Goal: Check status: Check status

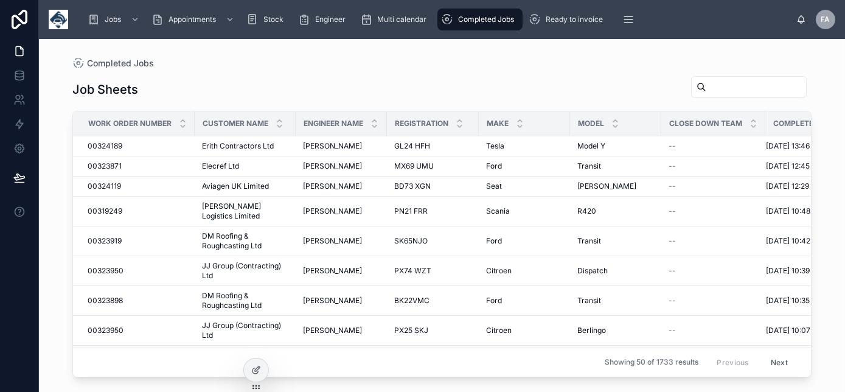
click at [731, 85] on input "text" at bounding box center [756, 86] width 100 height 17
paste input "********"
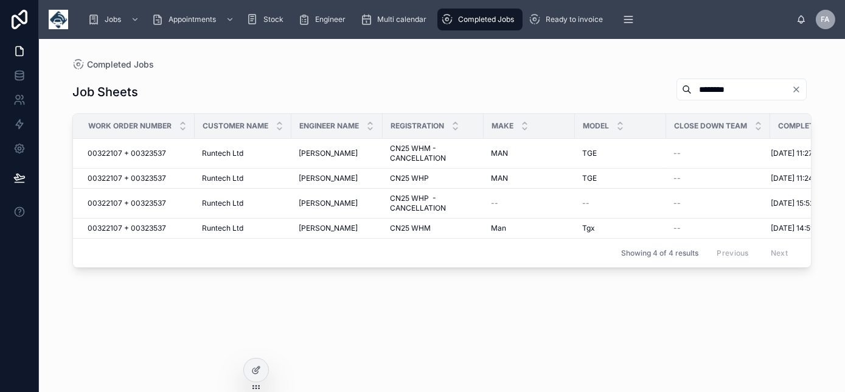
type input "********"
click at [197, 176] on td "Runtech Ltd Runtech Ltd" at bounding box center [243, 178] width 97 height 20
click at [138, 178] on span "00322107 + 00323537" at bounding box center [127, 178] width 78 height 10
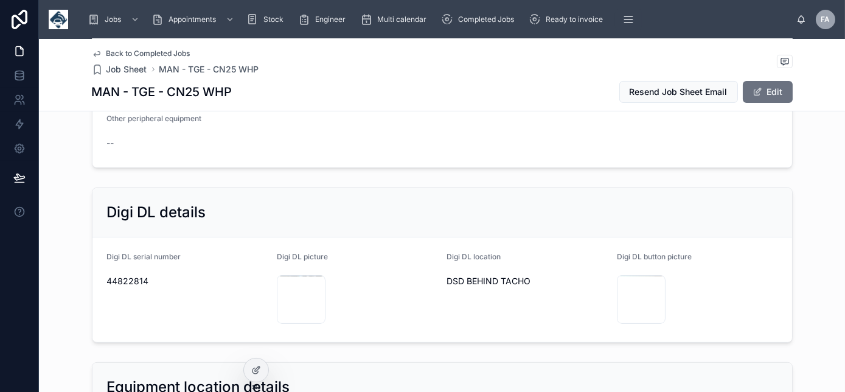
scroll to position [718, 0]
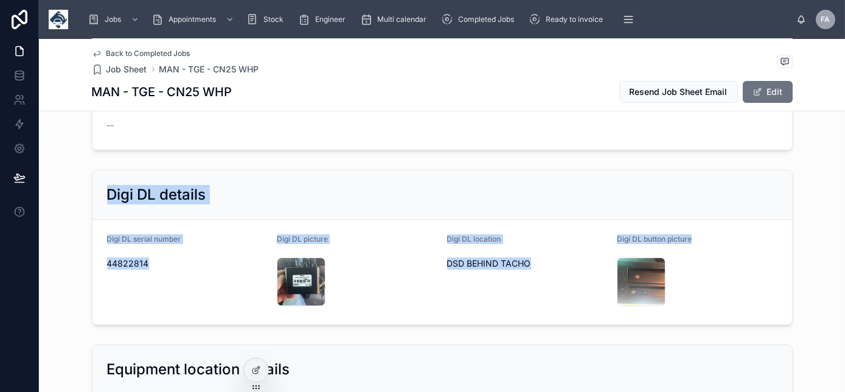
drag, startPoint x: 77, startPoint y: 182, endPoint x: 699, endPoint y: 299, distance: 632.6
click at [699, 299] on div "Digi DL details Digi DL serial number [DRIVERS_LICENSE_NUMBER] Digi DL picture …" at bounding box center [442, 247] width 806 height 165
drag, startPoint x: 699, startPoint y: 299, endPoint x: 689, endPoint y: 321, distance: 24.2
click at [689, 321] on form "Digi DL serial number [DRIVERS_LICENSE_NUMBER] Digi DL picture IMG_7750 .jpeg D…" at bounding box center [441, 272] width 699 height 105
click at [686, 324] on div "Digi DL details Digi DL serial number [DRIVERS_LICENSE_NUMBER] Digi DL picture …" at bounding box center [442, 247] width 806 height 165
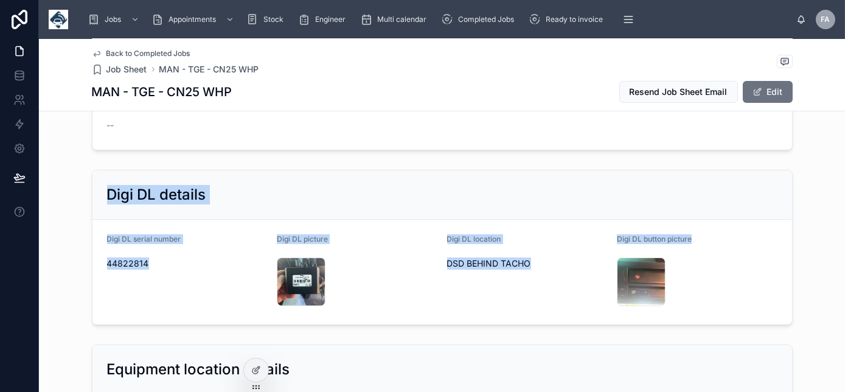
click at [370, 193] on div "Digi DL details" at bounding box center [442, 194] width 670 height 19
click at [206, 190] on div "Digi DL details" at bounding box center [442, 194] width 670 height 19
click at [260, 192] on div "Digi DL details" at bounding box center [442, 194] width 670 height 19
click at [256, 220] on form "Digi DL serial number [DRIVERS_LICENSE_NUMBER] Digi DL picture IMG_7750 .jpeg D…" at bounding box center [441, 272] width 699 height 105
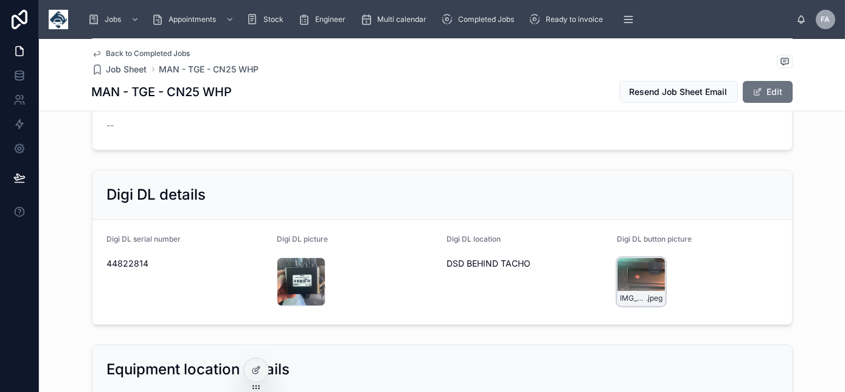
click at [634, 272] on div "IMG_7751 .jpeg" at bounding box center [641, 281] width 49 height 49
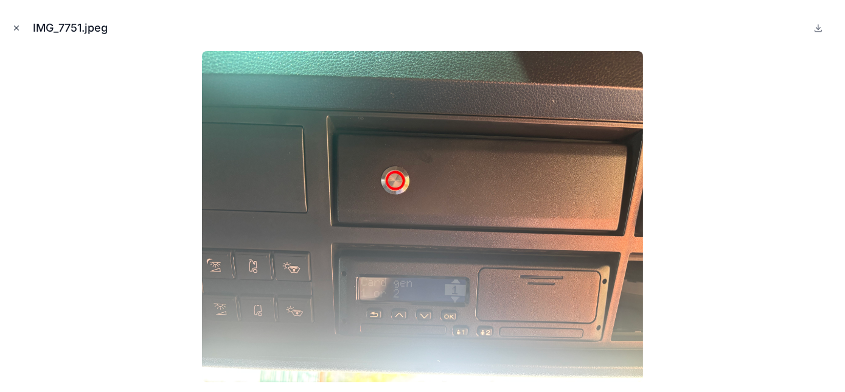
click at [17, 26] on icon "Close modal" at bounding box center [16, 28] width 9 height 9
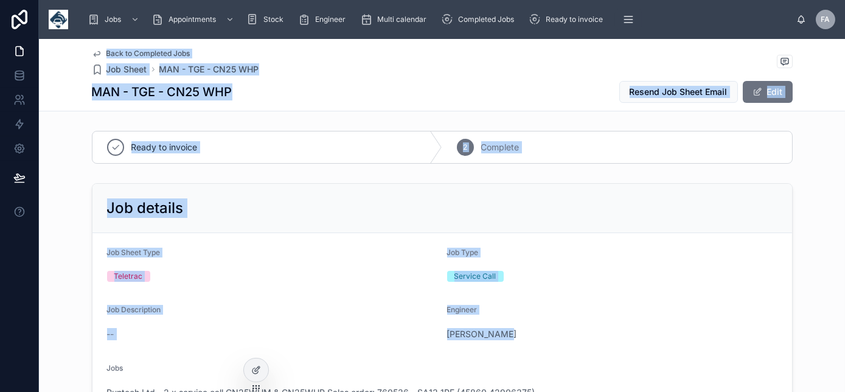
drag, startPoint x: 69, startPoint y: 50, endPoint x: 561, endPoint y: 321, distance: 561.1
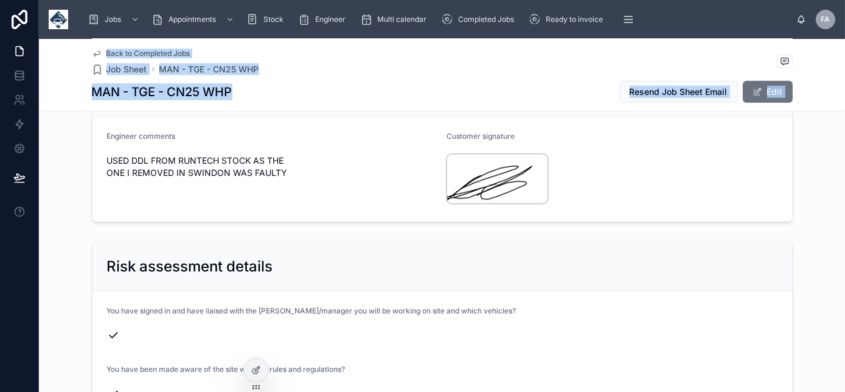
scroll to position [2212, 0]
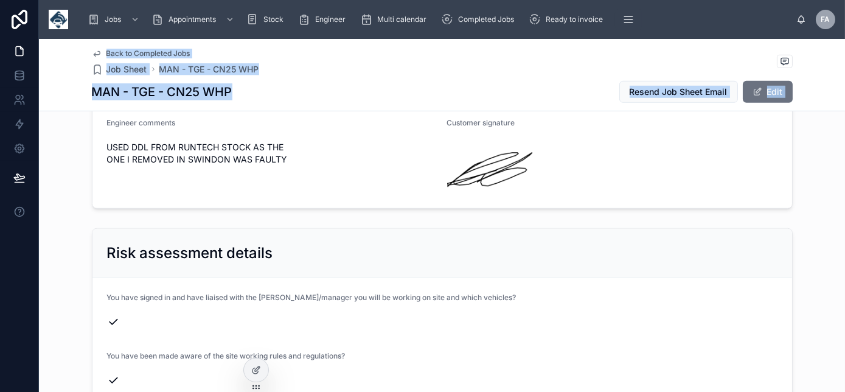
drag, startPoint x: 107, startPoint y: 131, endPoint x: 283, endPoint y: 157, distance: 178.2
click at [283, 157] on div "Engineer comments USED DDL FROM RUNTECH STOCK AS THE ONE I REMOVED IN SWINDON W…" at bounding box center [272, 155] width 330 height 75
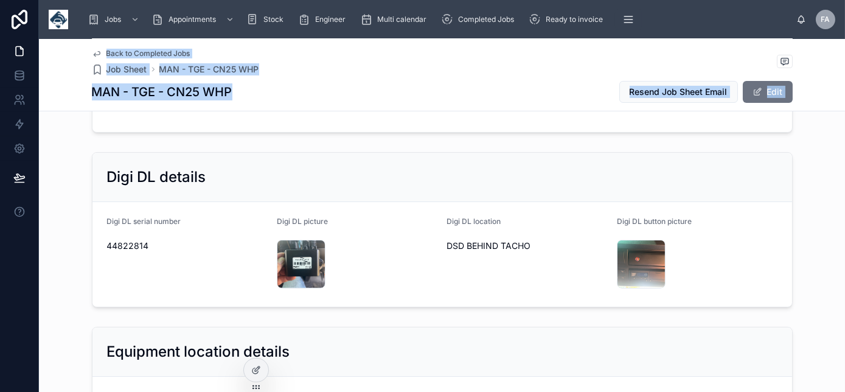
scroll to position [718, 0]
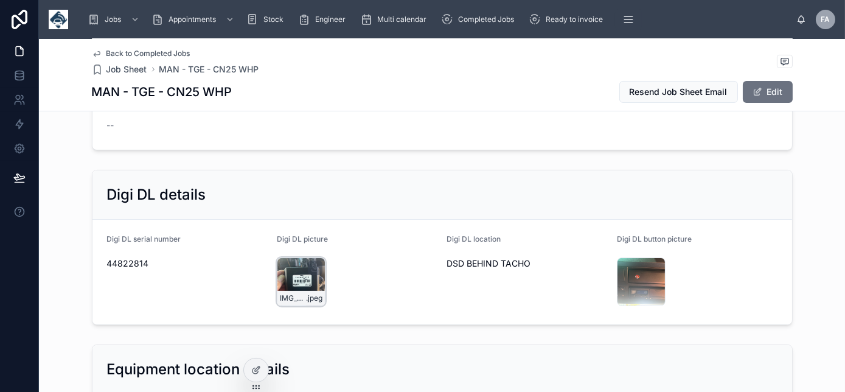
click at [293, 268] on div "IMG_7750 .jpeg" at bounding box center [301, 281] width 49 height 49
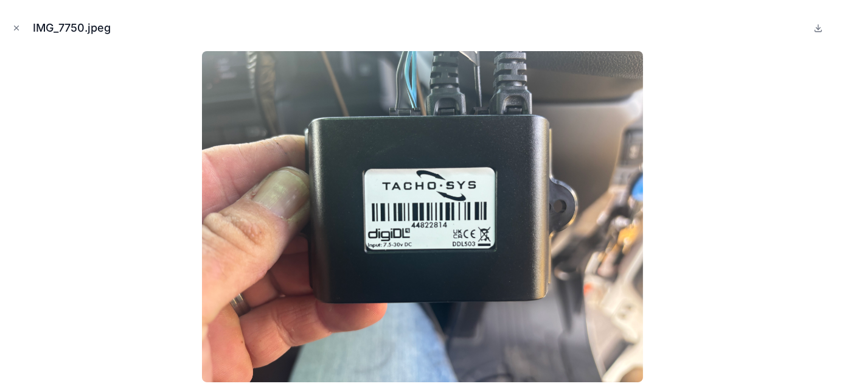
click at [687, 172] on div at bounding box center [422, 216] width 825 height 331
click at [16, 28] on icon "Close modal" at bounding box center [17, 28] width 4 height 4
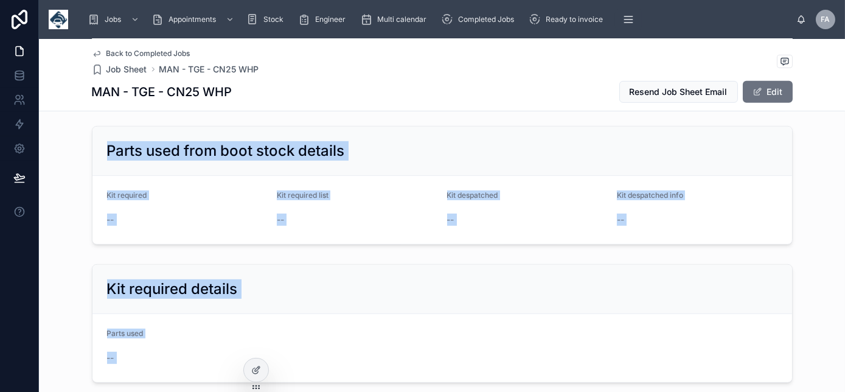
scroll to position [1317, 0]
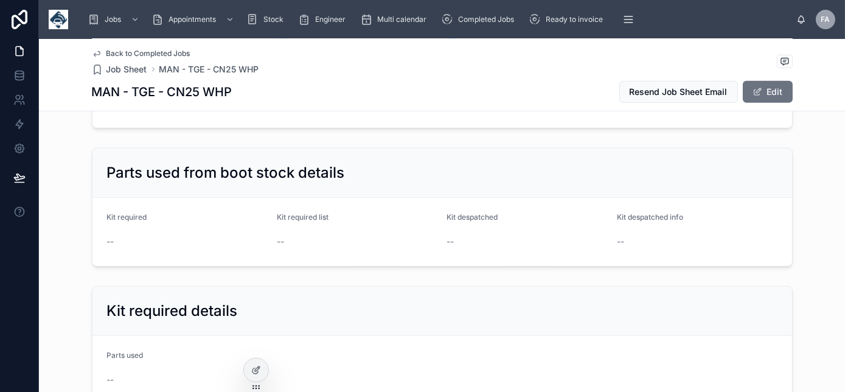
drag, startPoint x: 678, startPoint y: 321, endPoint x: 190, endPoint y: 111, distance: 530.8
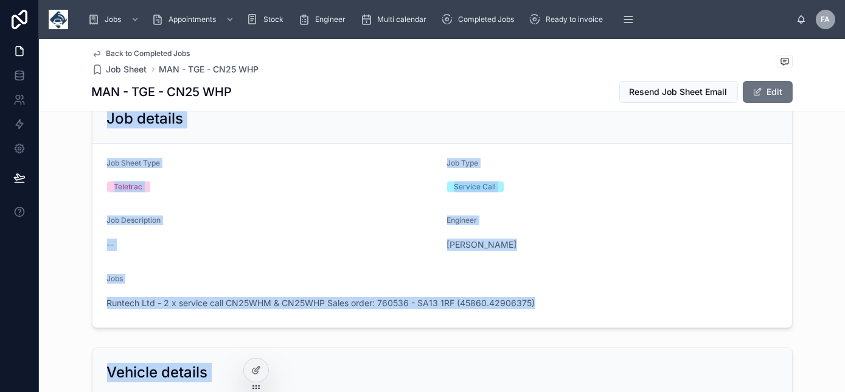
scroll to position [141, 0]
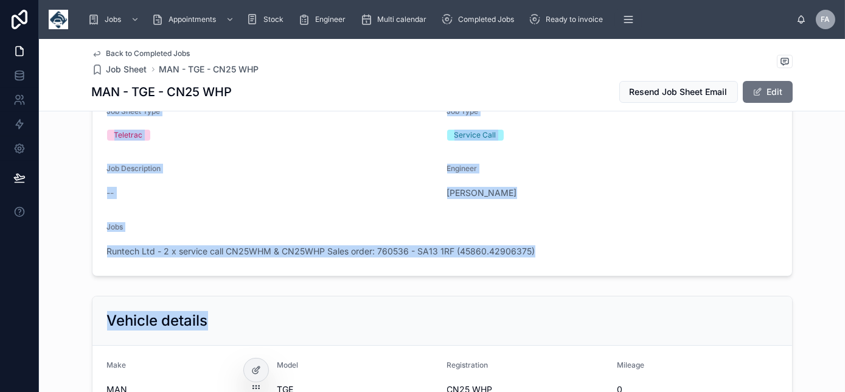
drag, startPoint x: 70, startPoint y: 165, endPoint x: 443, endPoint y: 302, distance: 397.4
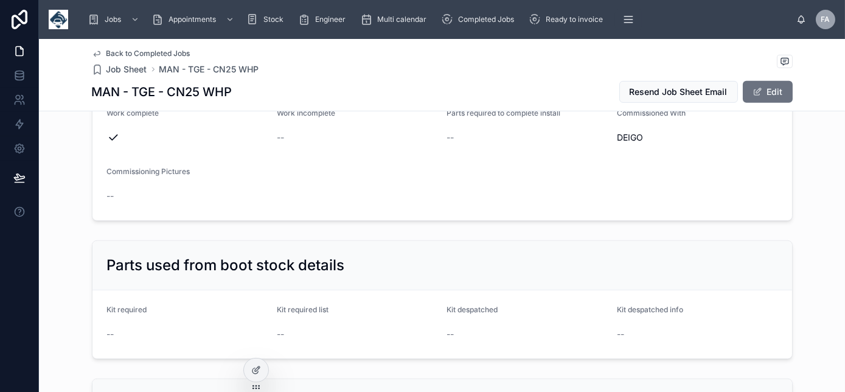
scroll to position [1247, 0]
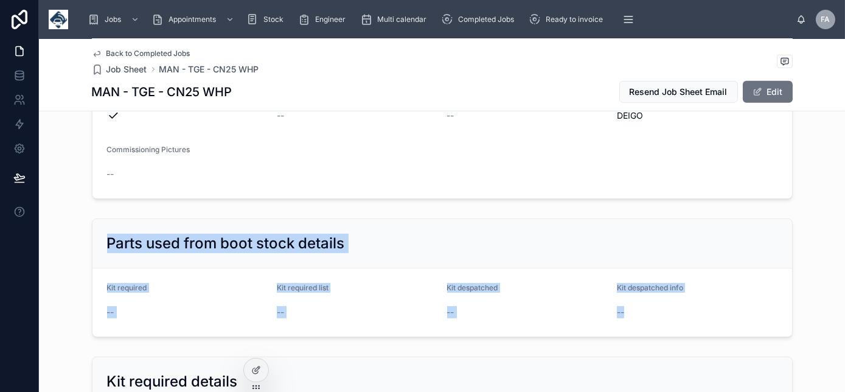
drag, startPoint x: 64, startPoint y: 218, endPoint x: 682, endPoint y: 305, distance: 624.1
click at [682, 305] on div "Parts used from boot stock details Kit required -- Kit required list -- Kit des…" at bounding box center [442, 277] width 806 height 128
drag, startPoint x: 682, startPoint y: 305, endPoint x: 669, endPoint y: 327, distance: 25.7
click at [670, 327] on div "Parts used from boot stock details Kit required -- Kit required list -- Kit des…" at bounding box center [442, 277] width 806 height 128
click at [666, 326] on div "Parts used from boot stock details Kit required -- Kit required list -- Kit des…" at bounding box center [442, 277] width 806 height 128
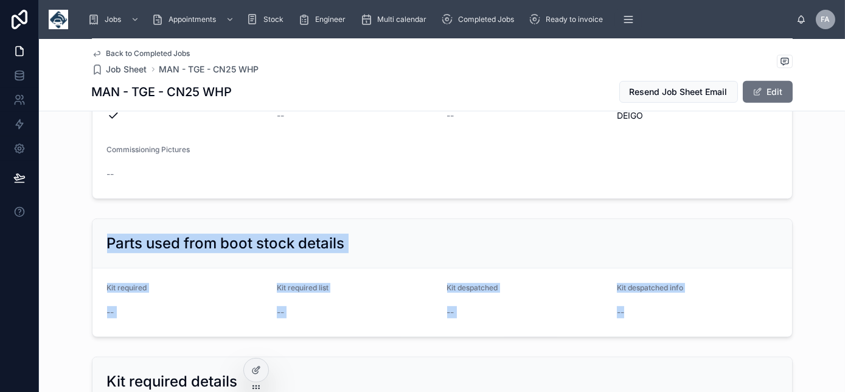
click at [651, 314] on form "Kit required -- Kit required list -- Kit despatched -- Kit despatched info --" at bounding box center [441, 302] width 699 height 68
drag, startPoint x: 647, startPoint y: 309, endPoint x: 103, endPoint y: 218, distance: 550.7
click at [103, 218] on div "Parts used from boot stock details Kit required -- Kit required list -- Kit des…" at bounding box center [442, 277] width 701 height 119
drag, startPoint x: 103, startPoint y: 218, endPoint x: 92, endPoint y: 228, distance: 14.6
click at [92, 228] on div "Parts used from boot stock details" at bounding box center [441, 243] width 699 height 49
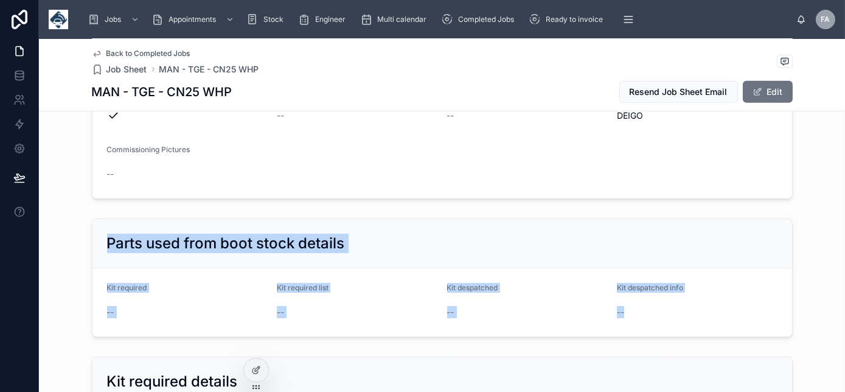
click at [92, 230] on div "Parts used from boot stock details" at bounding box center [441, 243] width 699 height 49
drag, startPoint x: 91, startPoint y: 230, endPoint x: 640, endPoint y: 305, distance: 553.7
click at [640, 305] on div "Parts used from boot stock details Kit required -- Kit required list -- Kit des…" at bounding box center [442, 277] width 701 height 119
click at [644, 306] on div "--" at bounding box center [697, 312] width 161 height 12
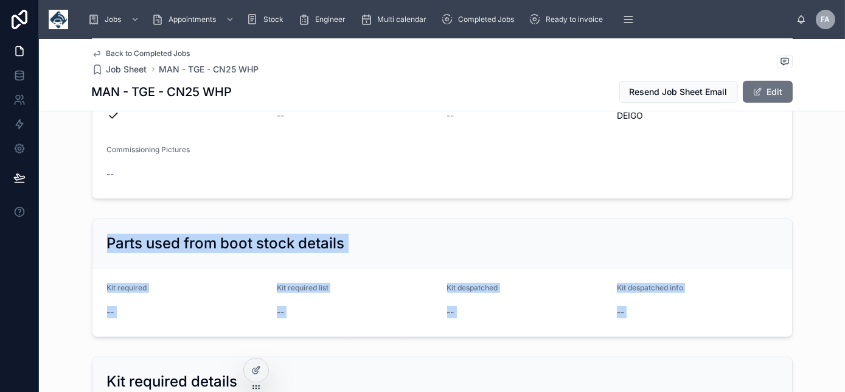
click at [642, 306] on div "--" at bounding box center [697, 312] width 161 height 12
click at [588, 219] on div "Parts used from boot stock details" at bounding box center [441, 243] width 699 height 49
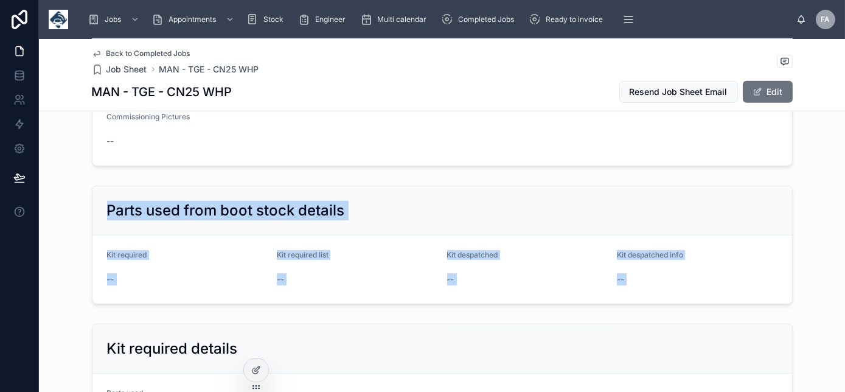
scroll to position [1327, 0]
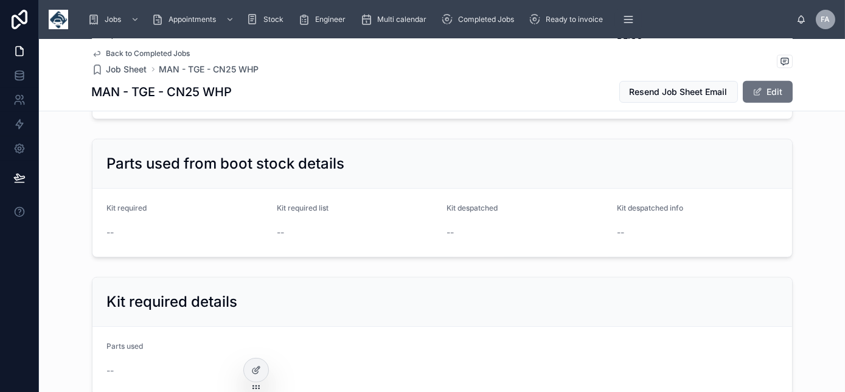
drag, startPoint x: 277, startPoint y: 290, endPoint x: 259, endPoint y: 289, distance: 18.3
click at [262, 292] on div "Kit required details" at bounding box center [442, 301] width 670 height 19
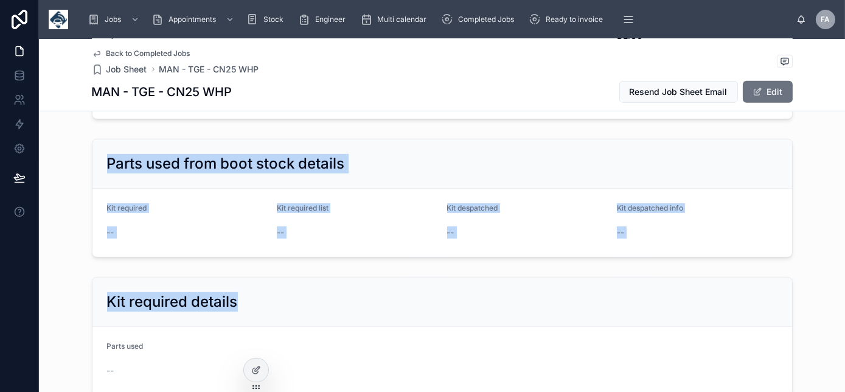
drag, startPoint x: 258, startPoint y: 290, endPoint x: 107, endPoint y: 150, distance: 205.7
drag, startPoint x: 107, startPoint y: 150, endPoint x: 100, endPoint y: 151, distance: 6.8
click at [100, 151] on div "Parts used from boot stock details" at bounding box center [441, 163] width 699 height 49
click at [95, 150] on div "Parts used from boot stock details" at bounding box center [441, 163] width 699 height 49
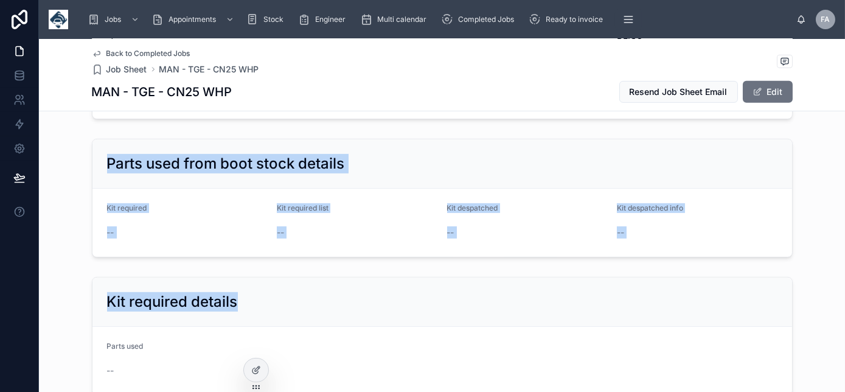
click at [95, 150] on div "Parts used from boot stock details" at bounding box center [441, 163] width 699 height 49
drag, startPoint x: 95, startPoint y: 150, endPoint x: 259, endPoint y: 295, distance: 218.0
click at [385, 292] on div "Kit required details" at bounding box center [442, 301] width 670 height 19
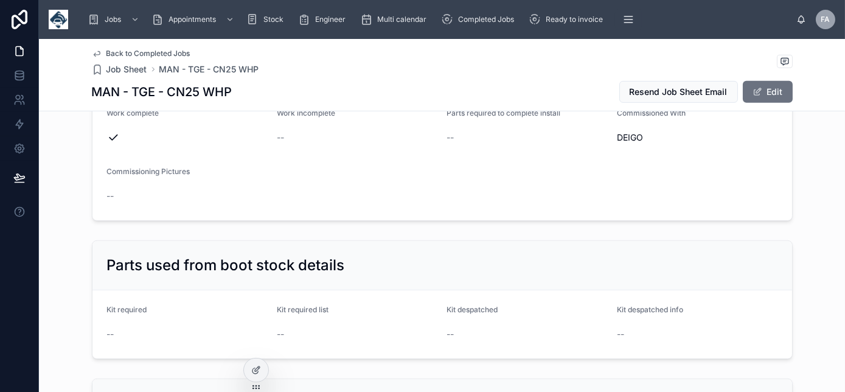
scroll to position [1050, 0]
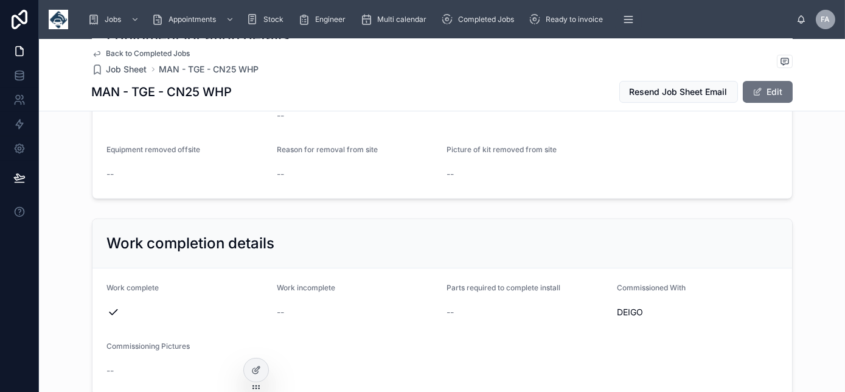
click at [180, 54] on span "Back to Completed Jobs" at bounding box center [148, 54] width 84 height 10
